Goal: Task Accomplishment & Management: Use online tool/utility

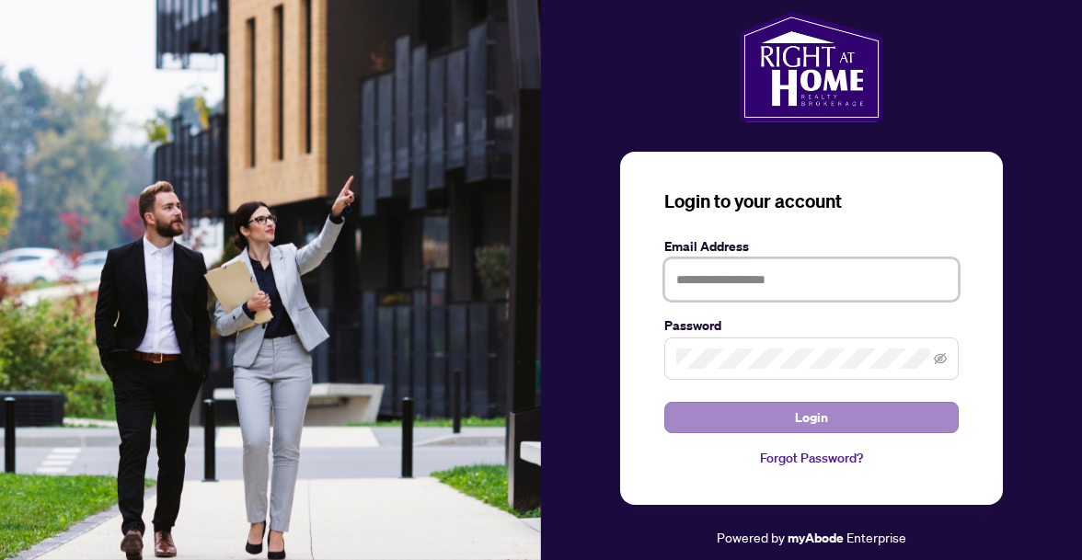
type input "**********"
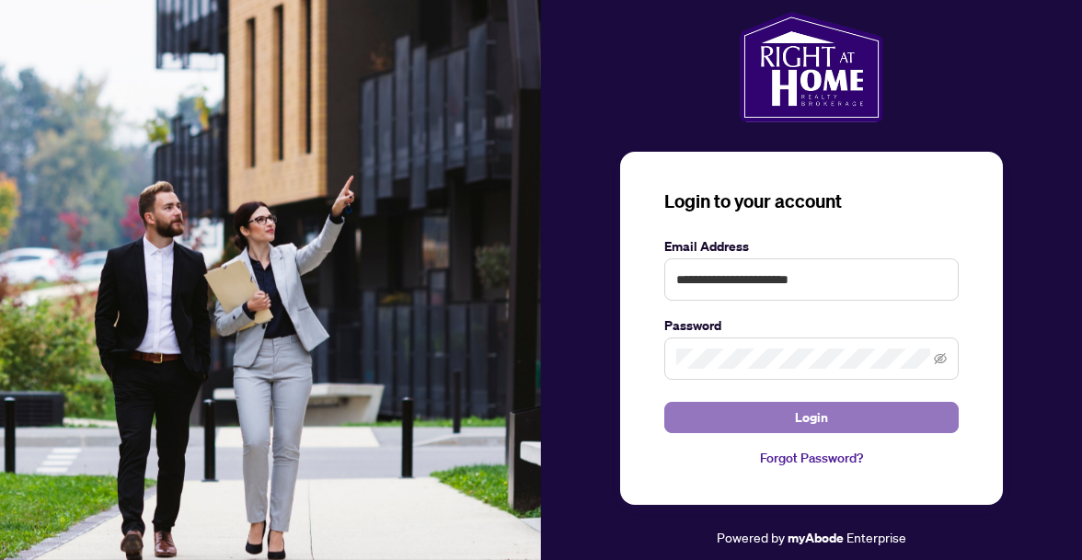
click at [772, 420] on button "Login" at bounding box center [811, 417] width 294 height 31
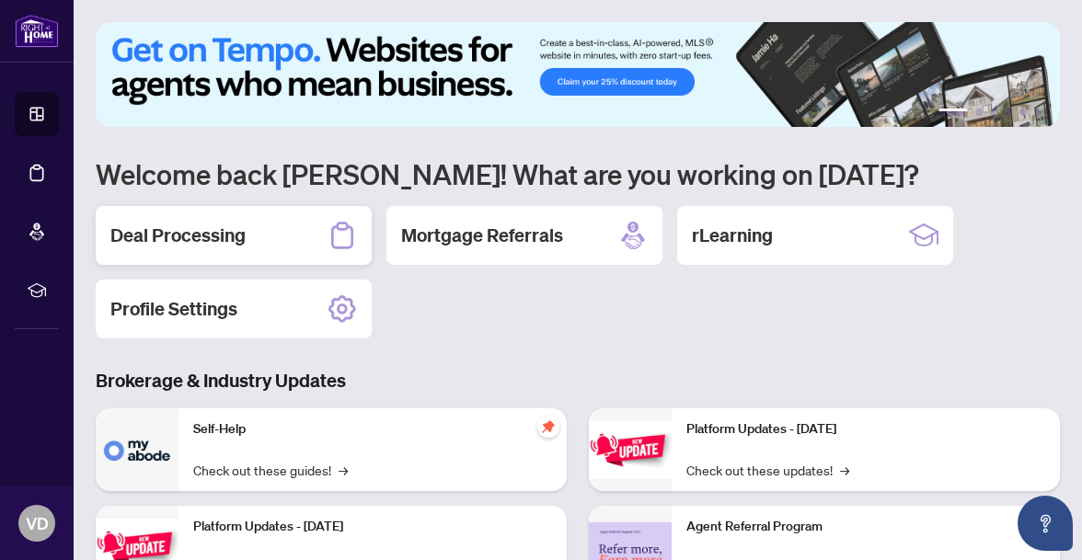
click at [210, 251] on div "Deal Processing" at bounding box center [234, 235] width 276 height 59
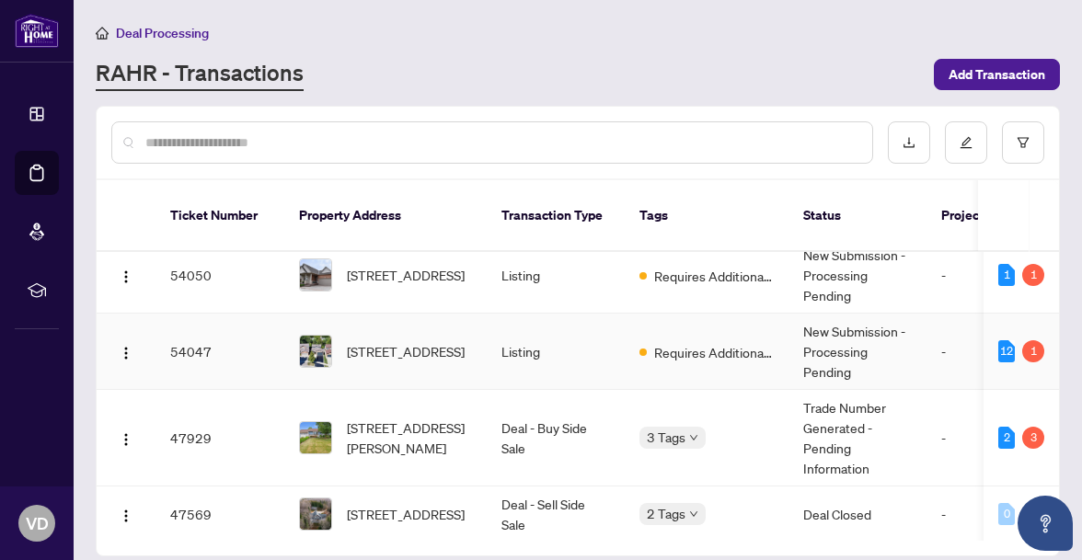
scroll to position [133, 0]
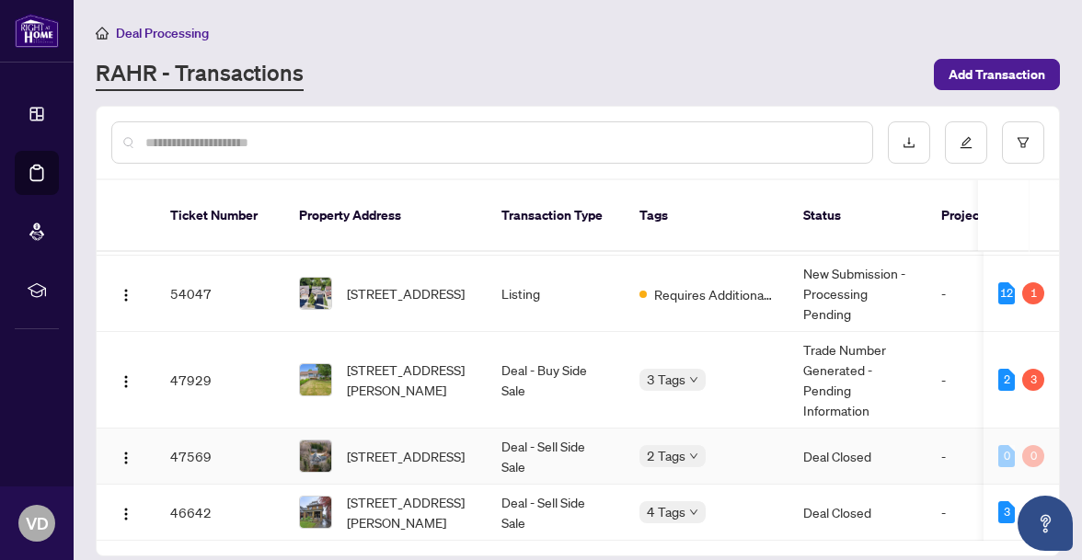
click at [187, 429] on td "47569" at bounding box center [219, 457] width 129 height 56
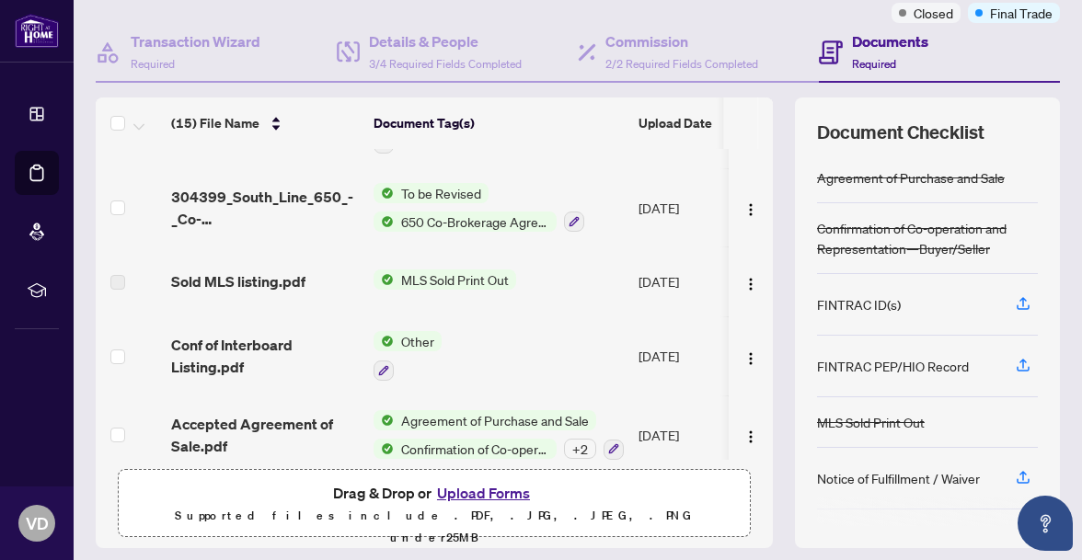
scroll to position [184, 0]
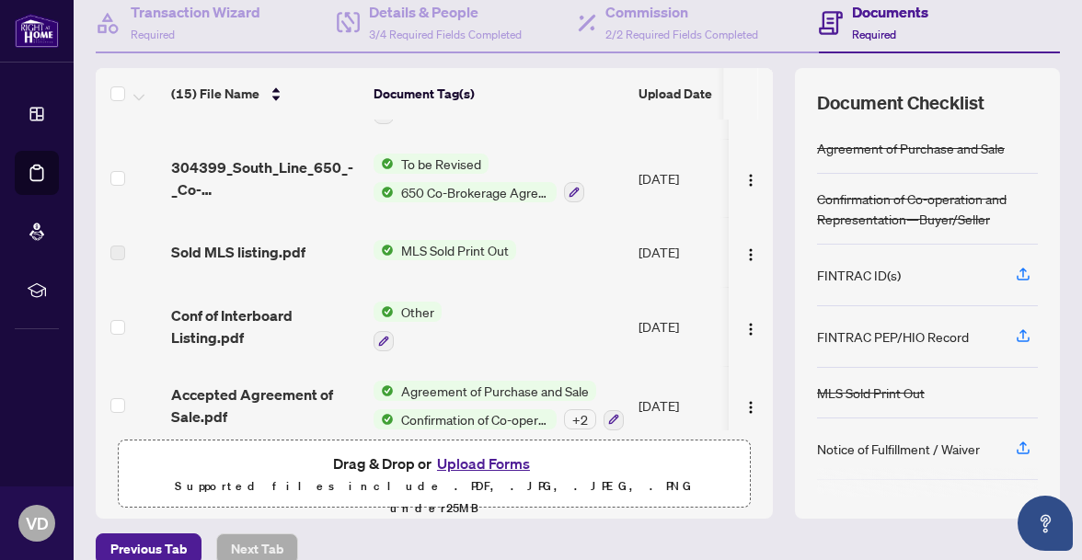
click at [431, 381] on span "Agreement of Purchase and Sale" at bounding box center [495, 391] width 202 height 20
click at [263, 384] on span "Accepted Agreement of Sale.pdf" at bounding box center [265, 406] width 188 height 44
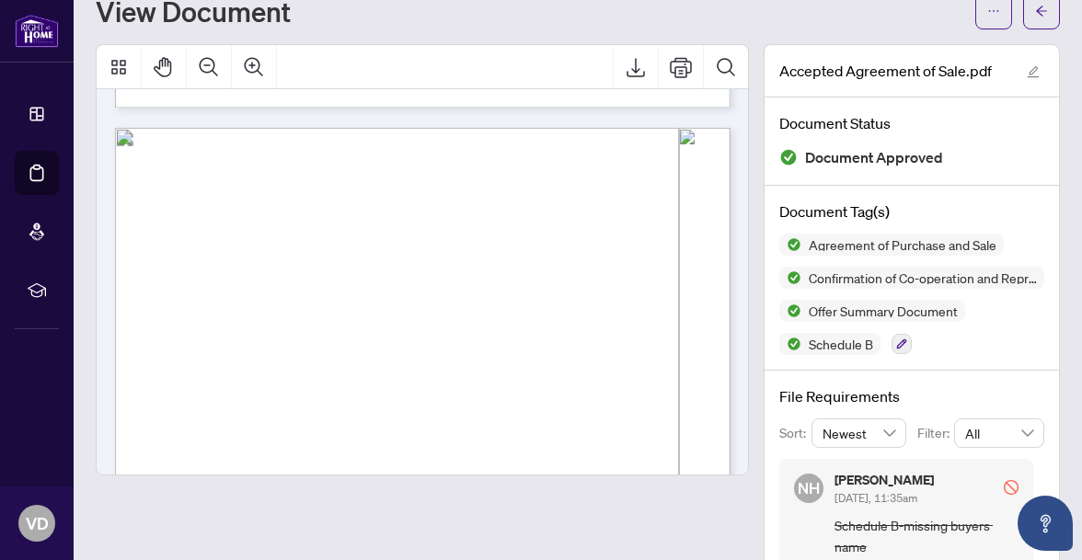
scroll to position [2451, 0]
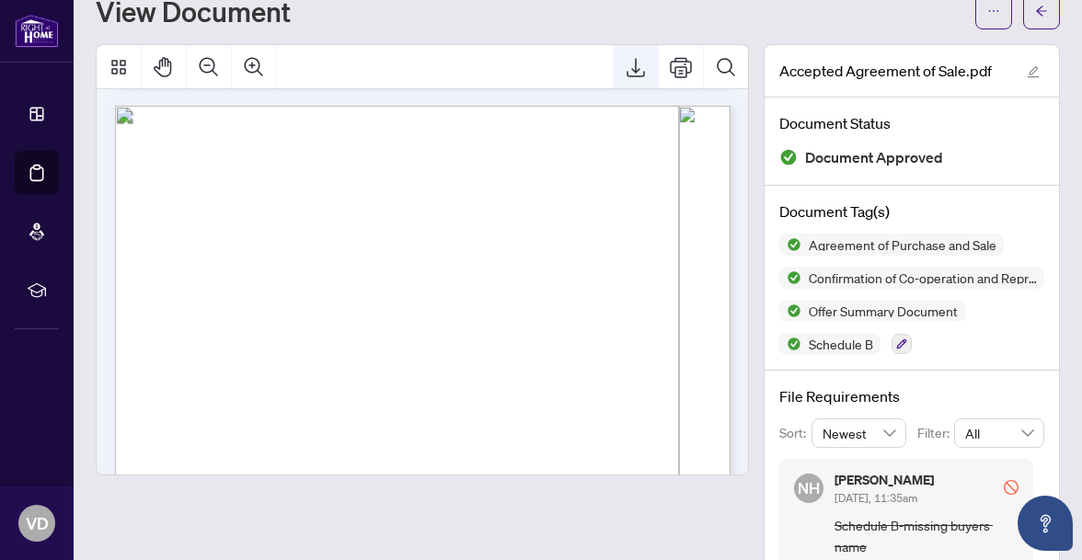
click at [639, 68] on icon "Export" at bounding box center [636, 67] width 22 height 22
